Goal: Transaction & Acquisition: Purchase product/service

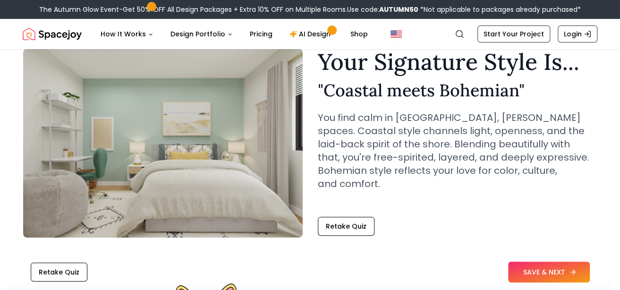
click at [526, 273] on button "SAVE & NEXT" at bounding box center [549, 272] width 82 height 21
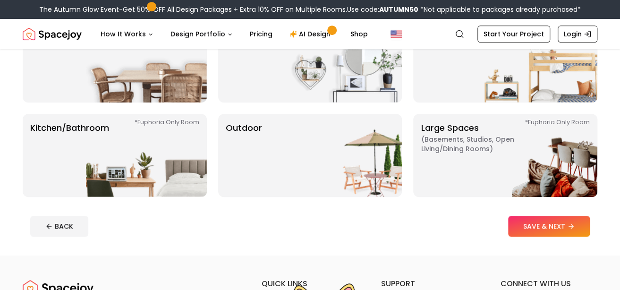
scroll to position [206, 0]
click at [552, 227] on button "SAVE & NEXT" at bounding box center [549, 225] width 82 height 21
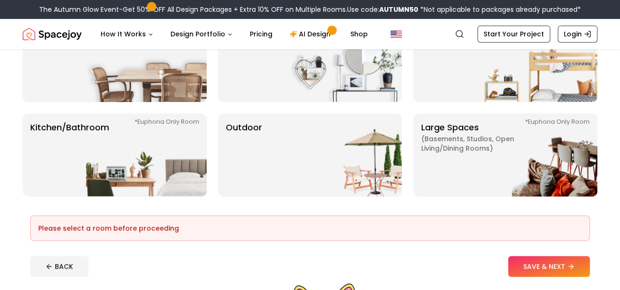
click at [344, 231] on div "Please select a room before proceeding" at bounding box center [310, 227] width 544 height 9
click at [157, 232] on div "Please select a room before proceeding" at bounding box center [310, 227] width 544 height 9
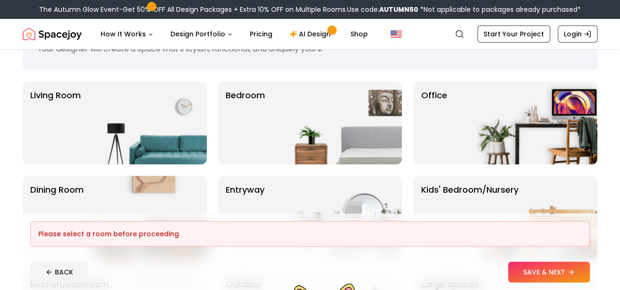
scroll to position [47, 0]
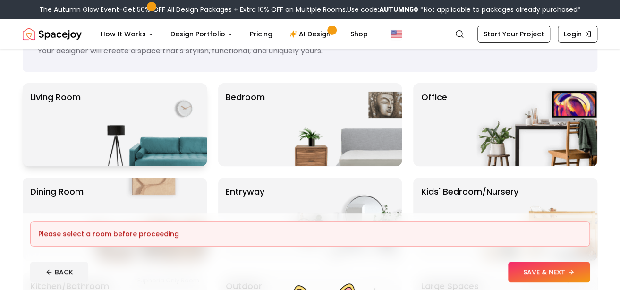
click at [181, 121] on img at bounding box center [146, 124] width 121 height 83
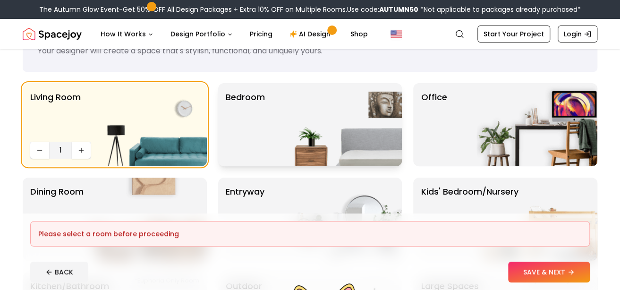
click at [332, 129] on img at bounding box center [341, 124] width 121 height 83
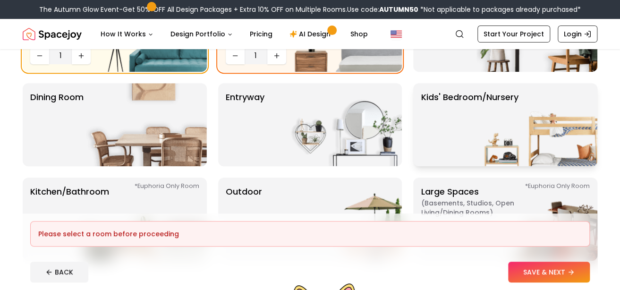
scroll to position [142, 0]
click at [520, 130] on img at bounding box center [537, 124] width 121 height 83
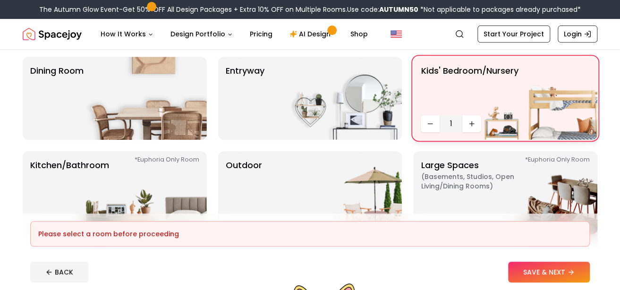
scroll to position [156, 0]
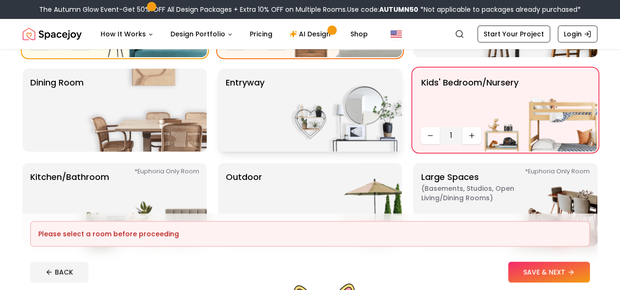
click at [360, 82] on img at bounding box center [341, 110] width 121 height 83
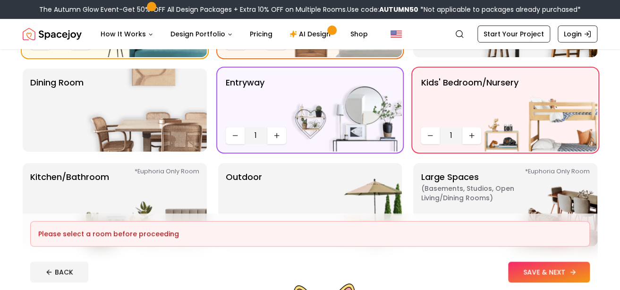
click at [520, 267] on button "SAVE & NEXT" at bounding box center [549, 272] width 82 height 21
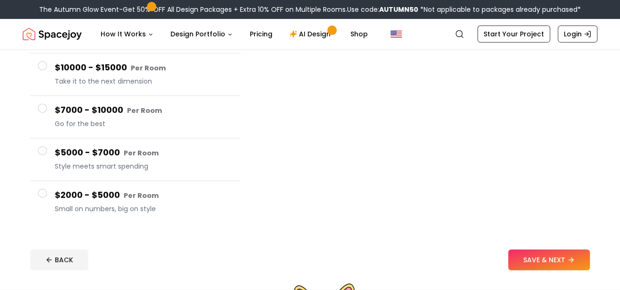
scroll to position [139, 0]
click at [549, 263] on button "SAVE & NEXT" at bounding box center [549, 259] width 82 height 21
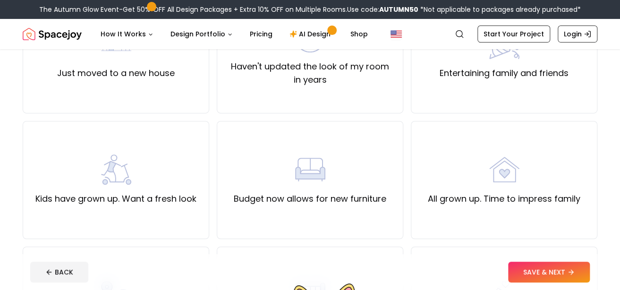
scroll to position [136, 0]
click at [535, 271] on button "SAVE & NEXT" at bounding box center [549, 272] width 82 height 21
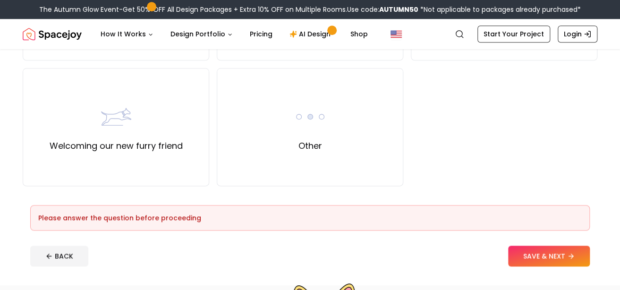
scroll to position [427, 0]
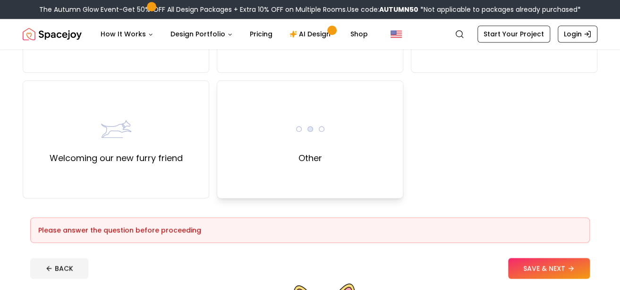
click at [290, 136] on div "Other" at bounding box center [310, 139] width 187 height 118
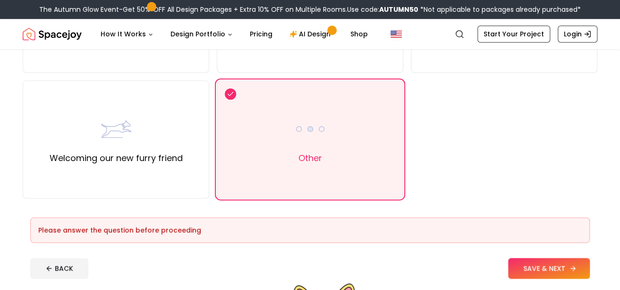
click at [555, 269] on button "SAVE & NEXT" at bounding box center [549, 268] width 82 height 21
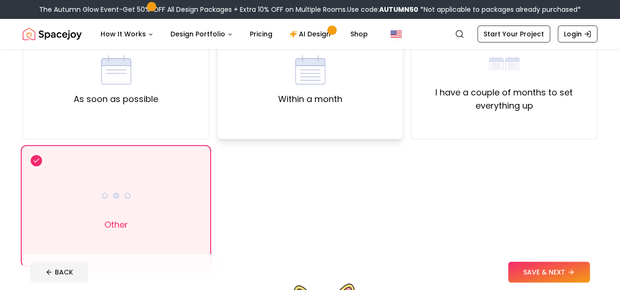
scroll to position [97, 0]
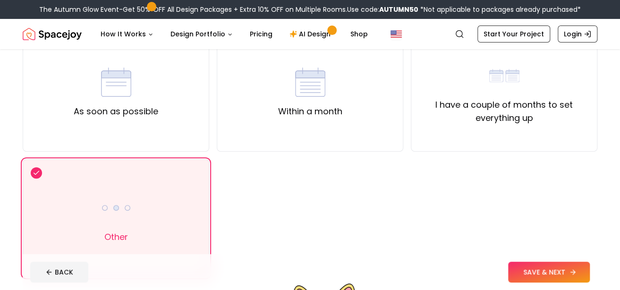
click at [546, 272] on button "SAVE & NEXT" at bounding box center [549, 272] width 82 height 21
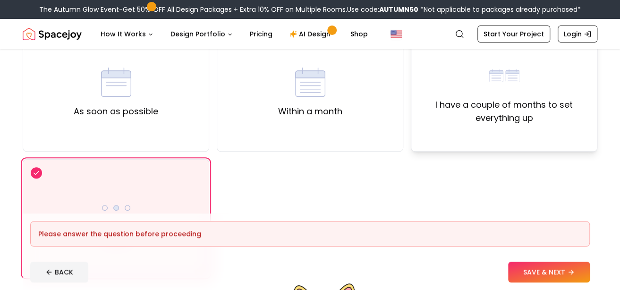
click at [537, 129] on div "I have a couple of months to set everything up" at bounding box center [504, 93] width 187 height 118
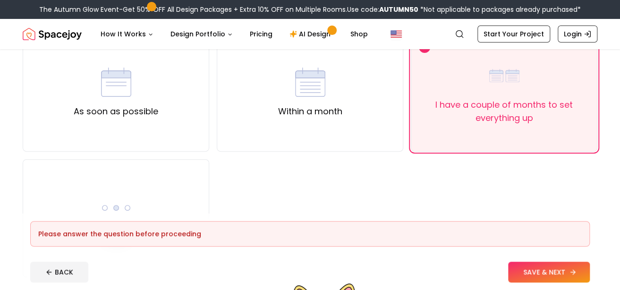
click at [541, 267] on button "SAVE & NEXT" at bounding box center [549, 272] width 82 height 21
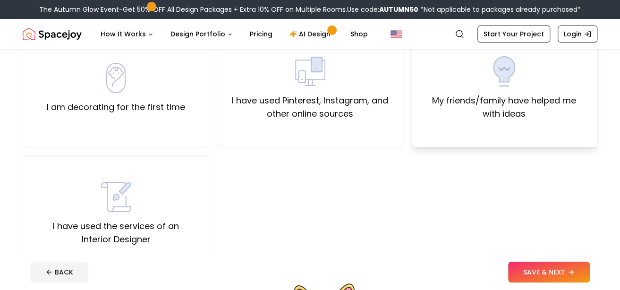
scroll to position [103, 0]
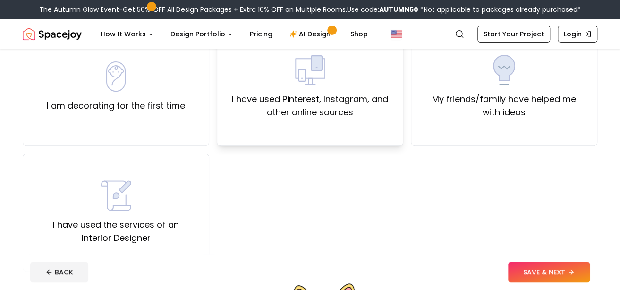
click at [352, 103] on label "I have used Pinterest, Instagram, and other online sources" at bounding box center [310, 106] width 171 height 26
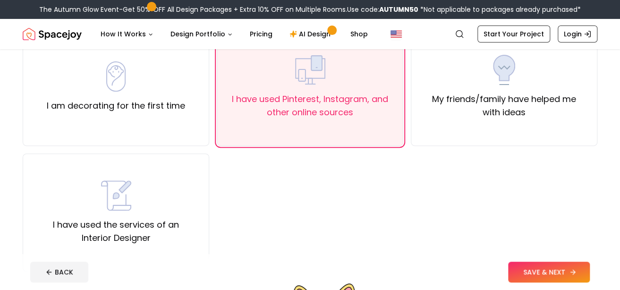
click at [542, 270] on button "SAVE & NEXT" at bounding box center [549, 272] width 82 height 21
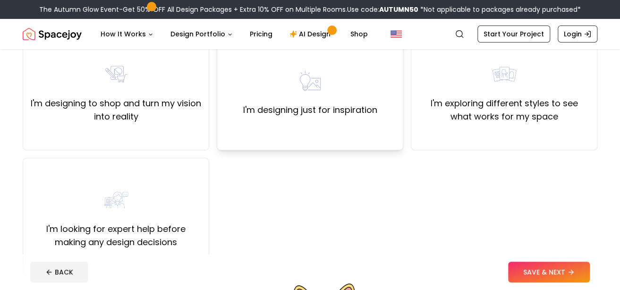
scroll to position [100, 0]
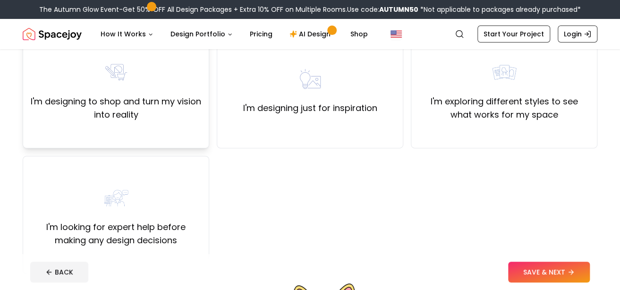
click at [176, 100] on label "I'm designing to shop and turn my vision into reality" at bounding box center [116, 108] width 171 height 26
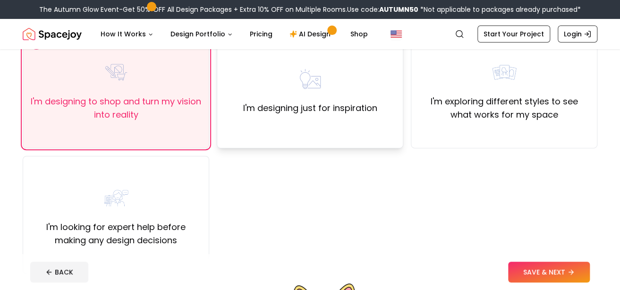
click at [331, 78] on div "I'm designing just for inspiration" at bounding box center [310, 89] width 134 height 51
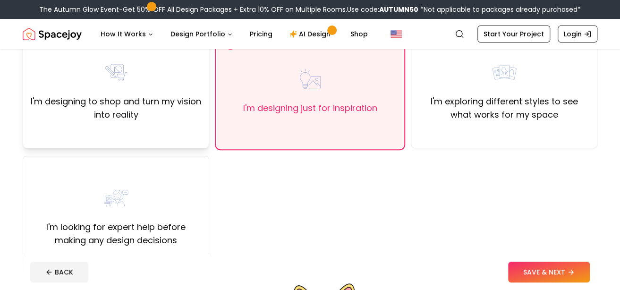
click at [199, 99] on label "I'm designing to shop and turn my vision into reality" at bounding box center [116, 108] width 171 height 26
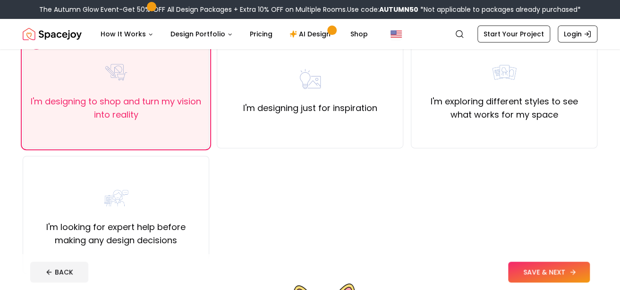
click at [540, 277] on button "SAVE & NEXT" at bounding box center [549, 272] width 82 height 21
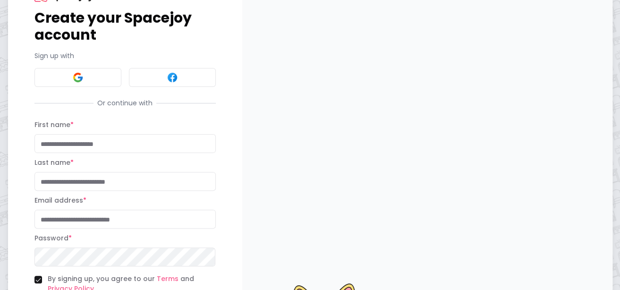
scroll to position [47, 0]
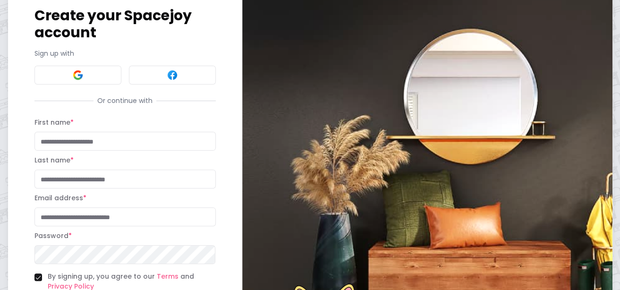
click at [113, 151] on div "First name * Last name *" at bounding box center [124, 153] width 181 height 72
click at [120, 148] on input "First name *" at bounding box center [124, 141] width 181 height 19
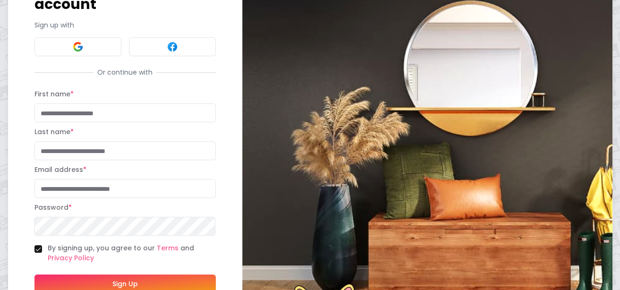
scroll to position [81, 0]
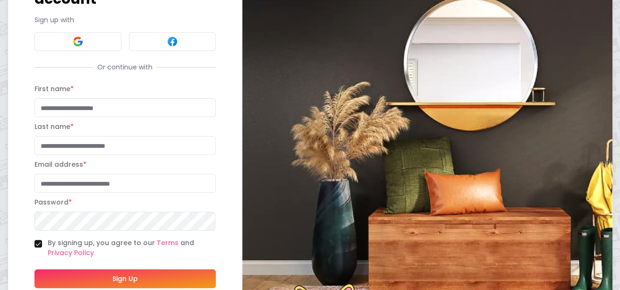
click at [111, 140] on input "Last name *" at bounding box center [124, 145] width 181 height 19
click at [129, 184] on input "Email address *" at bounding box center [124, 183] width 181 height 19
click at [111, 205] on div "Password *" at bounding box center [124, 214] width 181 height 34
click at [134, 273] on button "Sign Up" at bounding box center [124, 278] width 181 height 19
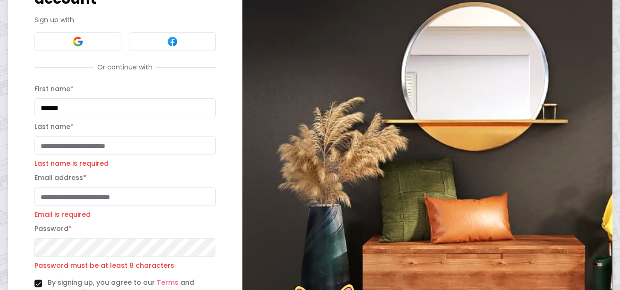
type input "******"
click at [94, 148] on input "Last name *" at bounding box center [124, 145] width 181 height 19
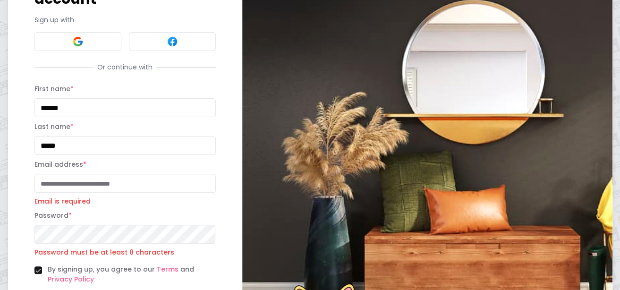
type input "*****"
click at [112, 180] on input "Email address *" at bounding box center [124, 183] width 181 height 19
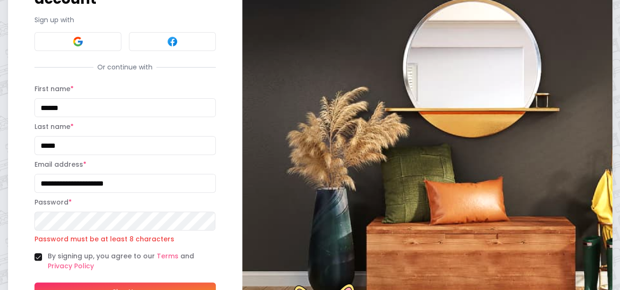
type input "**********"
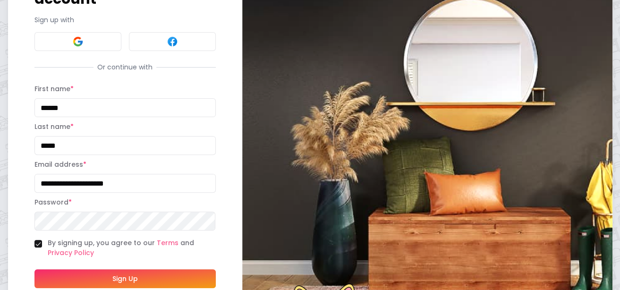
click at [147, 278] on button "Sign Up" at bounding box center [124, 278] width 181 height 19
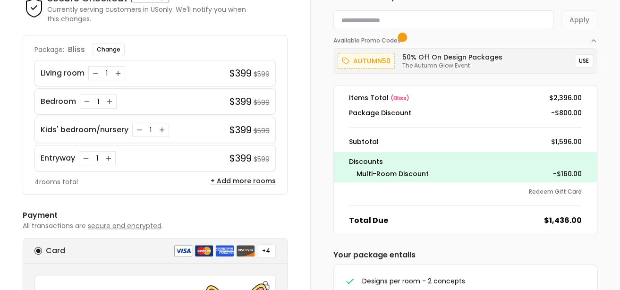
scroll to position [59, 0]
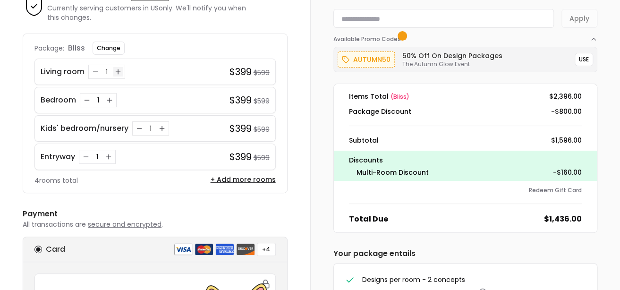
click at [120, 73] on icon "Increase quantity for Living room" at bounding box center [118, 72] width 8 height 8
click at [96, 73] on icon "Decrease quantity for Living room" at bounding box center [96, 72] width 8 height 8
click at [136, 133] on div "1" at bounding box center [150, 128] width 37 height 14
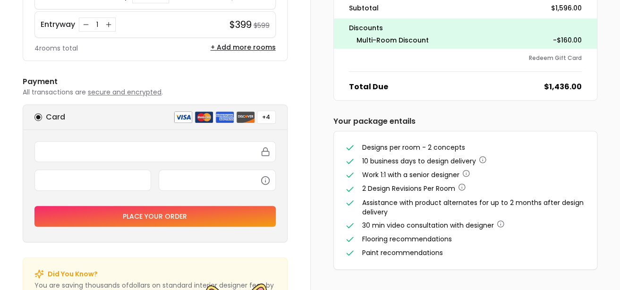
scroll to position [192, 0]
click at [243, 222] on button "Place your order" at bounding box center [154, 216] width 241 height 21
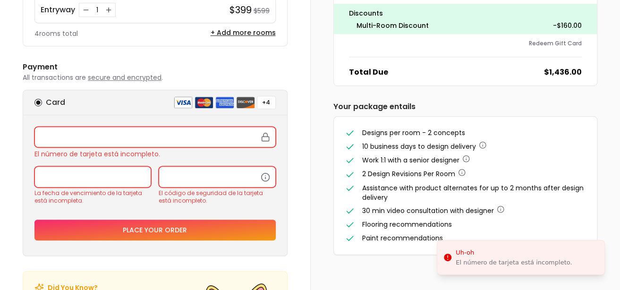
scroll to position [48, 0]
